Goal: Task Accomplishment & Management: Complete application form

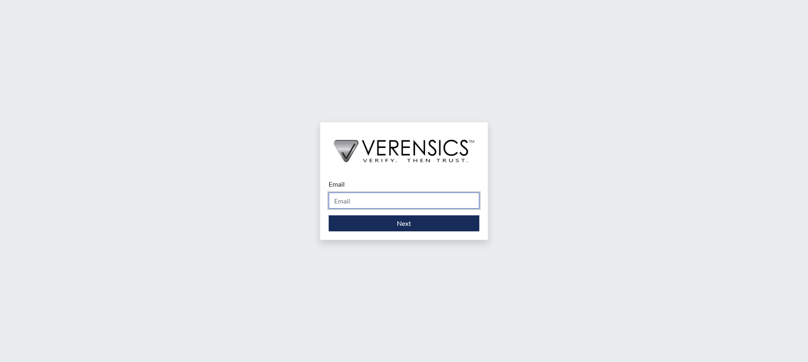
click at [399, 201] on input "Email" at bounding box center [404, 200] width 151 height 16
type input "[PERSON_NAME][EMAIL_ADDRESS][PERSON_NAME][DOMAIN_NAME]"
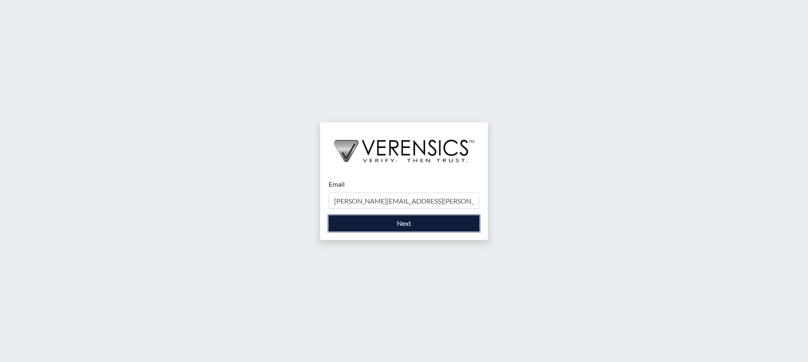
click at [404, 227] on button "Next" at bounding box center [404, 223] width 151 height 16
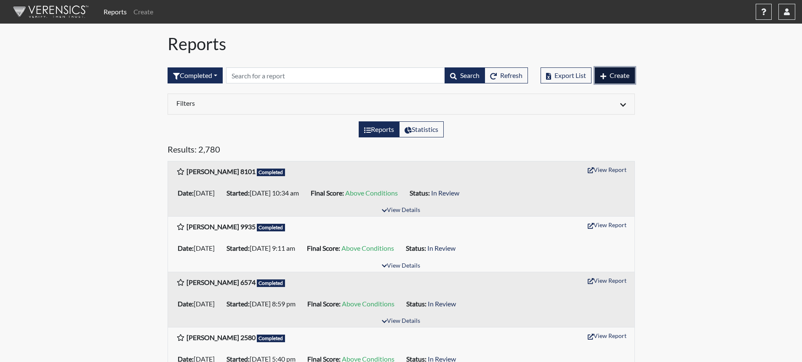
click at [623, 74] on span "Create" at bounding box center [619, 75] width 20 height 8
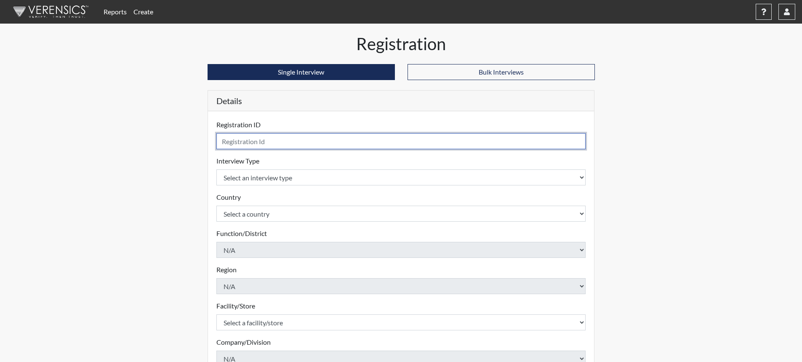
click at [366, 141] on input "text" at bounding box center [401, 141] width 370 height 16
type input "BJonesJr7661"
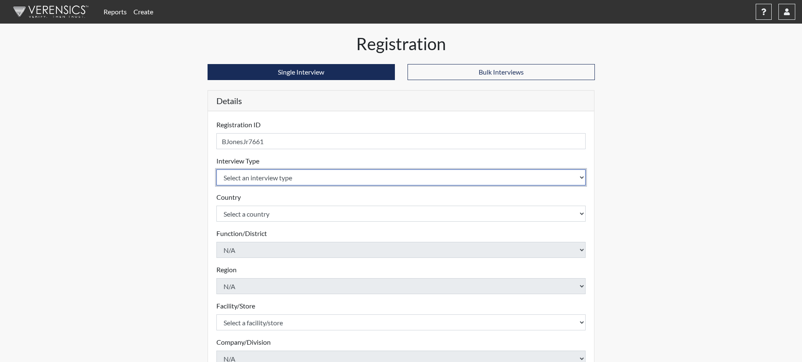
click at [580, 178] on select "Select an interview type Corrections Pre-Employment" at bounding box center [401, 177] width 370 height 16
select select "ff733e93-e1bf-11ea-9c9f-0eff0cf7eb8f"
click at [216, 169] on select "Select an interview type Corrections Pre-Employment" at bounding box center [401, 177] width 370 height 16
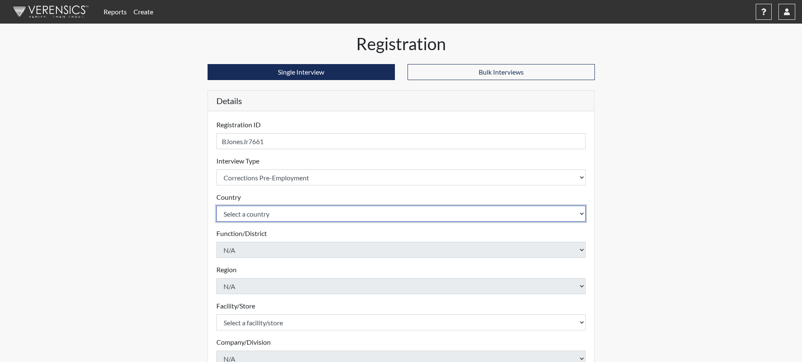
click at [582, 212] on select "Select a country [GEOGRAPHIC_DATA] [GEOGRAPHIC_DATA]" at bounding box center [401, 213] width 370 height 16
select select "united-states-of-[GEOGRAPHIC_DATA]"
click at [216, 205] on select "Select a country [GEOGRAPHIC_DATA] [GEOGRAPHIC_DATA]" at bounding box center [401, 213] width 370 height 16
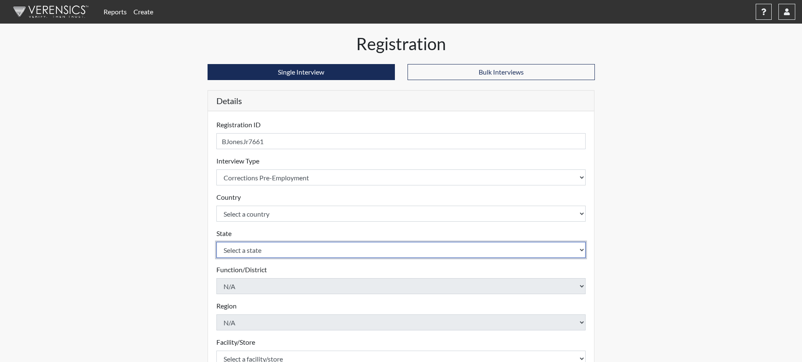
click at [267, 253] on select "Select a state [US_STATE] [US_STATE] [US_STATE] [US_STATE] [US_STATE] [US_STATE…" at bounding box center [401, 250] width 370 height 16
select select "SC"
click at [216, 242] on select "Select a state [US_STATE] [US_STATE] [US_STATE] [US_STATE] [US_STATE] [US_STATE…" at bounding box center [401, 250] width 370 height 16
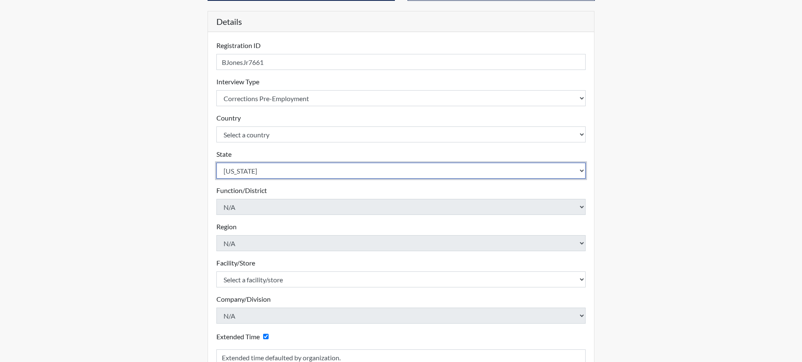
scroll to position [84, 0]
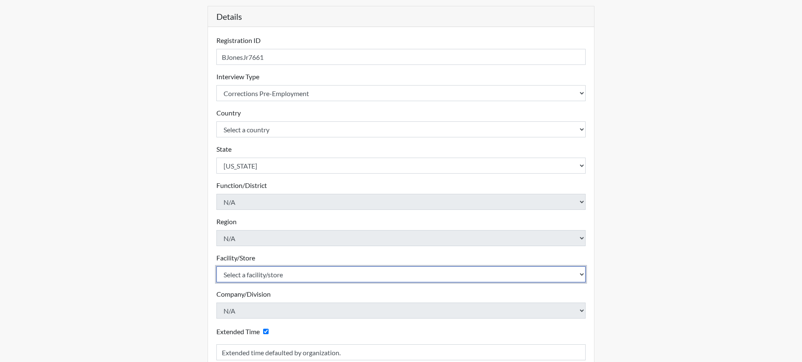
click at [306, 271] on select "Select a facility/store [GEOGRAPHIC_DATA] CI Broad River CI [PERSON_NAME] CI Di…" at bounding box center [401, 274] width 370 height 16
select select "68c6484d-7045-44f4-9706-2efe83c0aede"
click at [216, 266] on select "Select a facility/store [GEOGRAPHIC_DATA] CI Broad River CI [PERSON_NAME] CI Di…" at bounding box center [401, 274] width 370 height 16
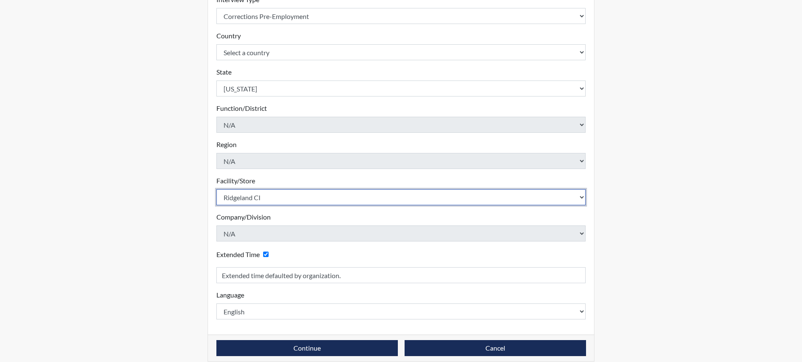
scroll to position [171, 0]
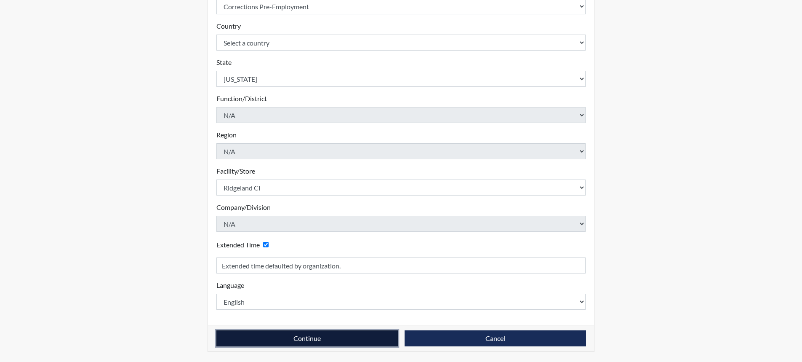
click at [306, 341] on button "Continue" at bounding box center [306, 338] width 181 height 16
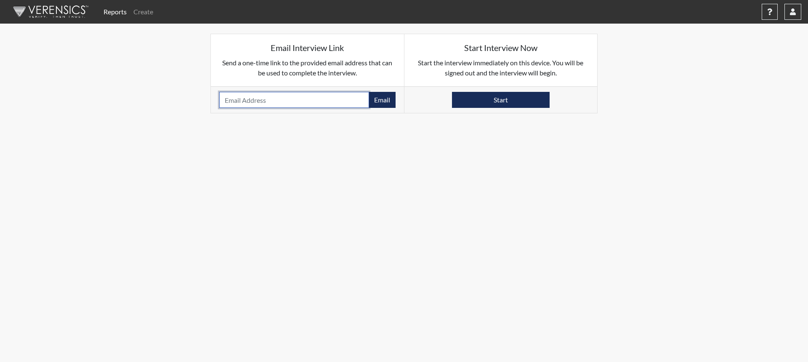
click at [292, 101] on input "email" at bounding box center [294, 100] width 150 height 16
type input "[EMAIL_ADDRESS][DOMAIN_NAME]"
click at [381, 101] on button "Email" at bounding box center [382, 100] width 27 height 16
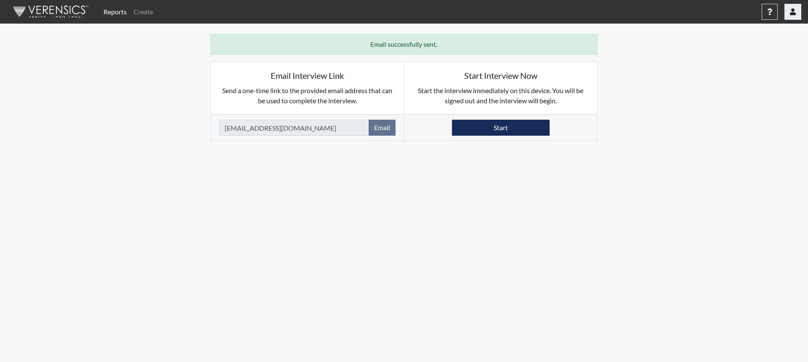
click at [787, 11] on button "button" at bounding box center [792, 12] width 17 height 16
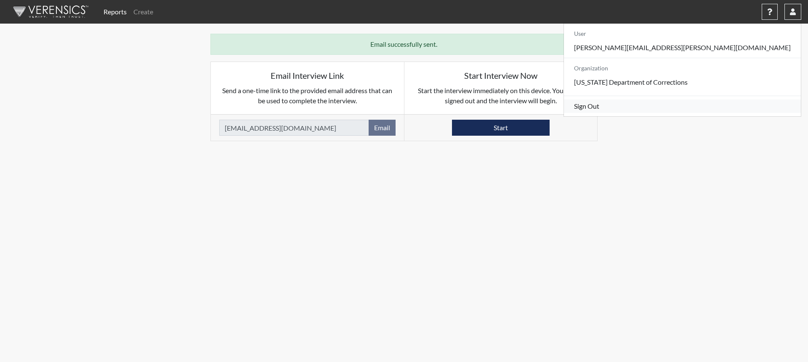
click at [723, 113] on link "Sign Out" at bounding box center [682, 105] width 237 height 13
